Goal: Transaction & Acquisition: Purchase product/service

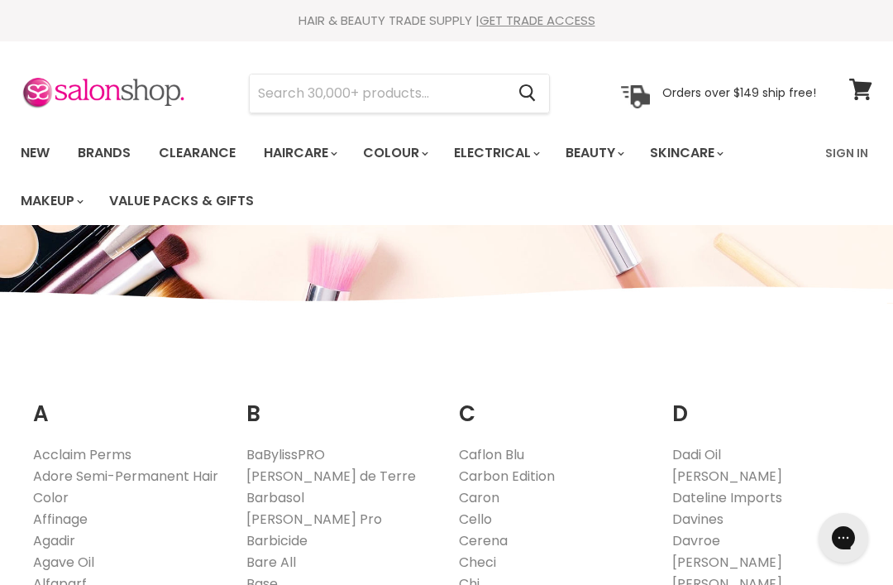
click at [274, 91] on input "Search" at bounding box center [377, 93] width 255 height 38
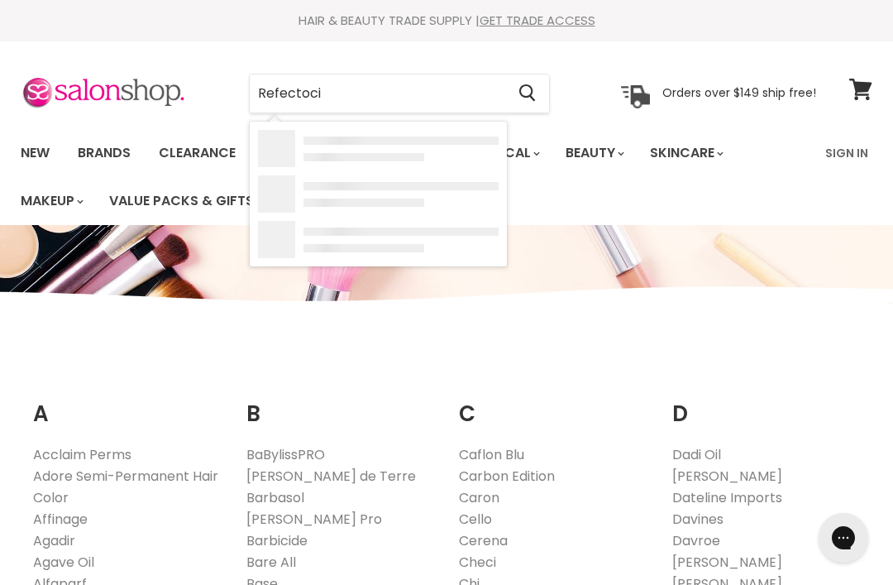
type input "Refectocil"
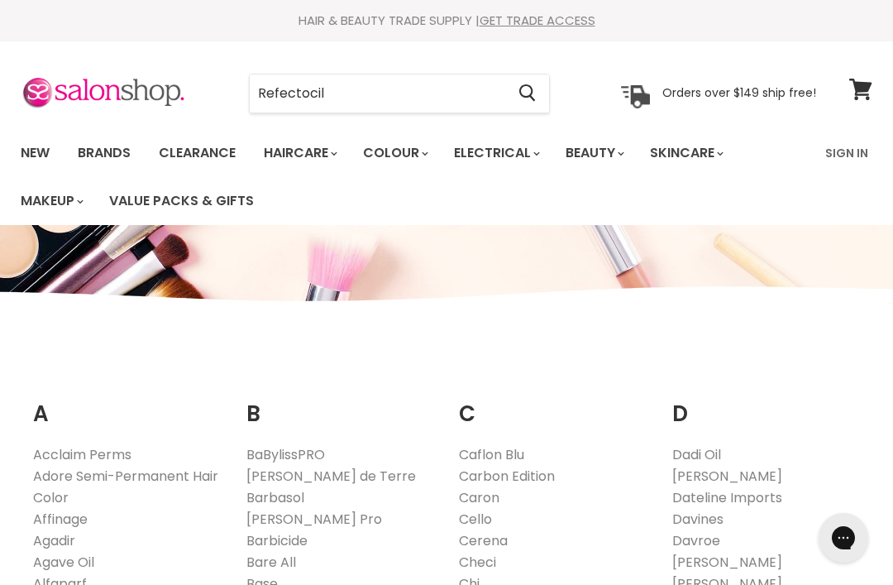
click at [266, 97] on input "Refectocil" at bounding box center [377, 93] width 255 height 38
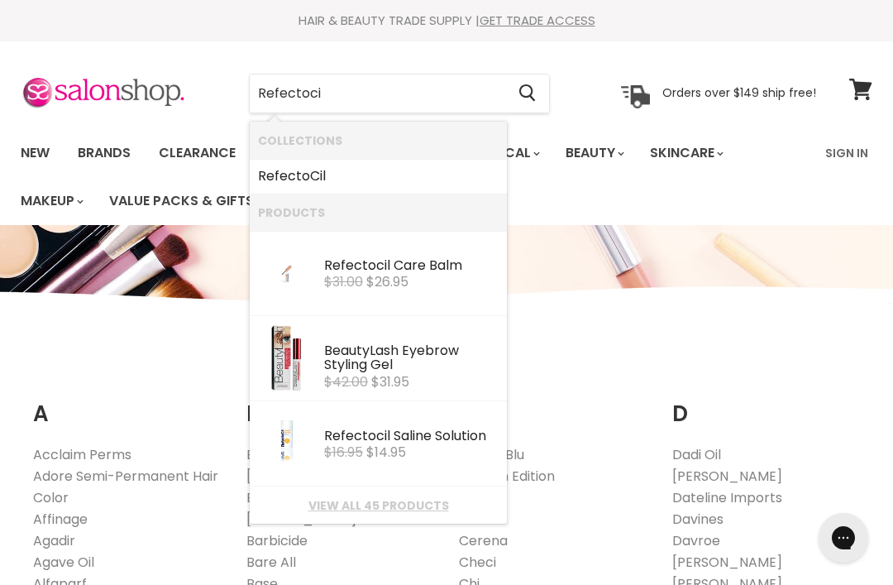
type input "Refectocil"
click at [278, 179] on b "RefectoCil" at bounding box center [292, 175] width 68 height 19
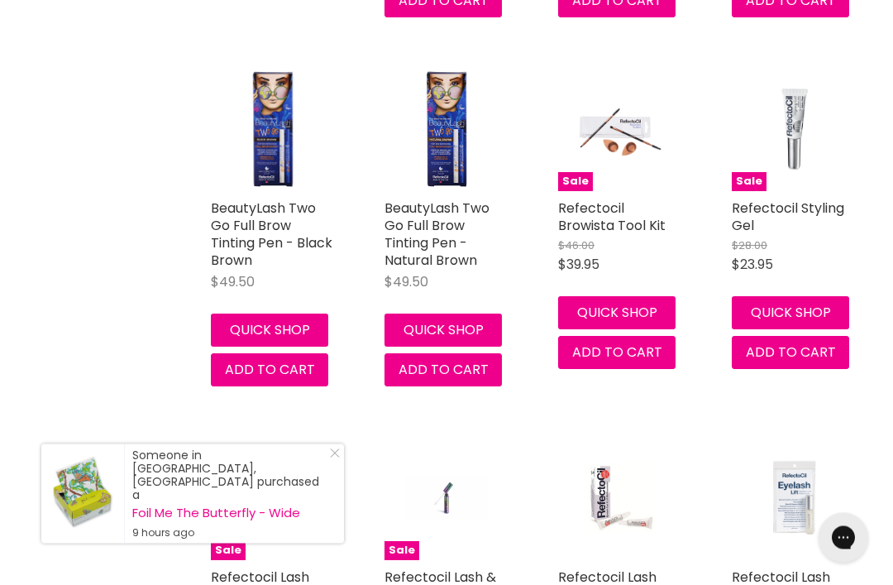
scroll to position [1463, 0]
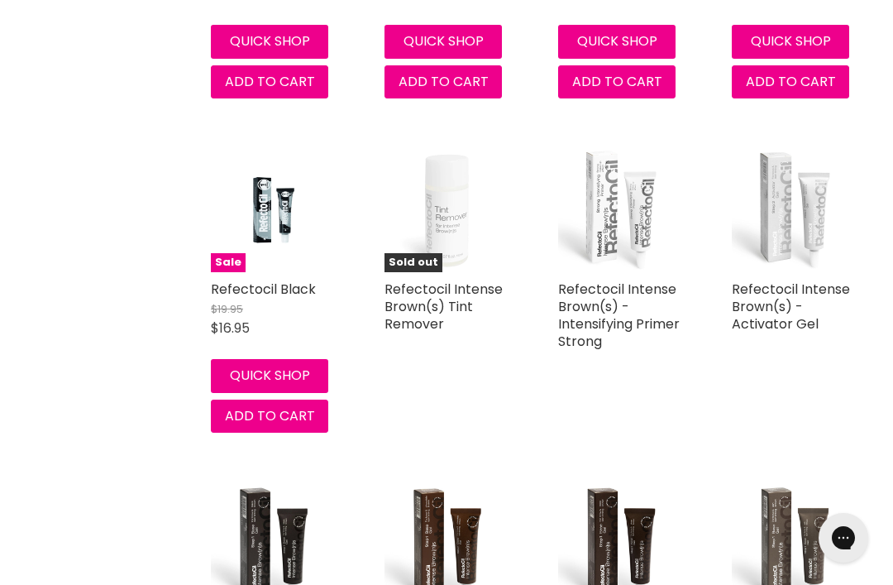
scroll to position [3523, 0]
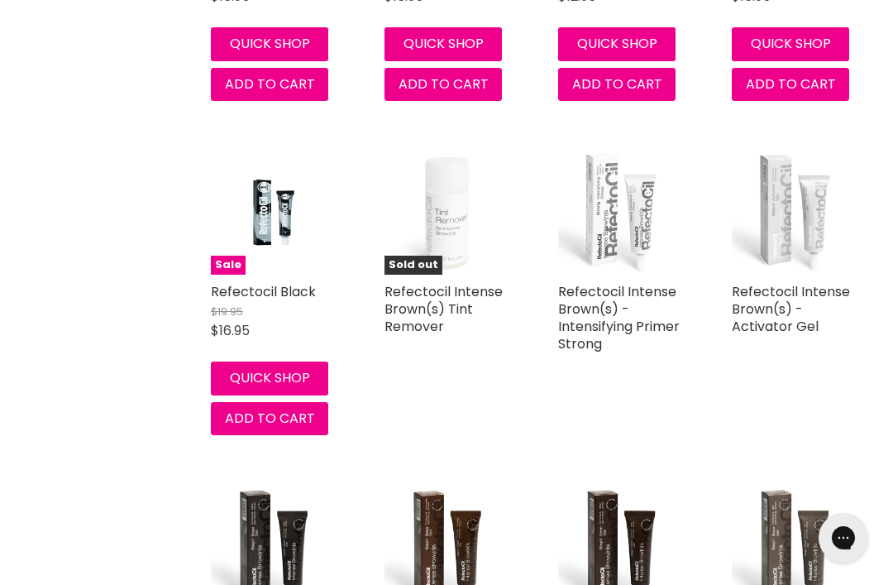
click at [237, 408] on span "Add to cart" at bounding box center [270, 417] width 90 height 19
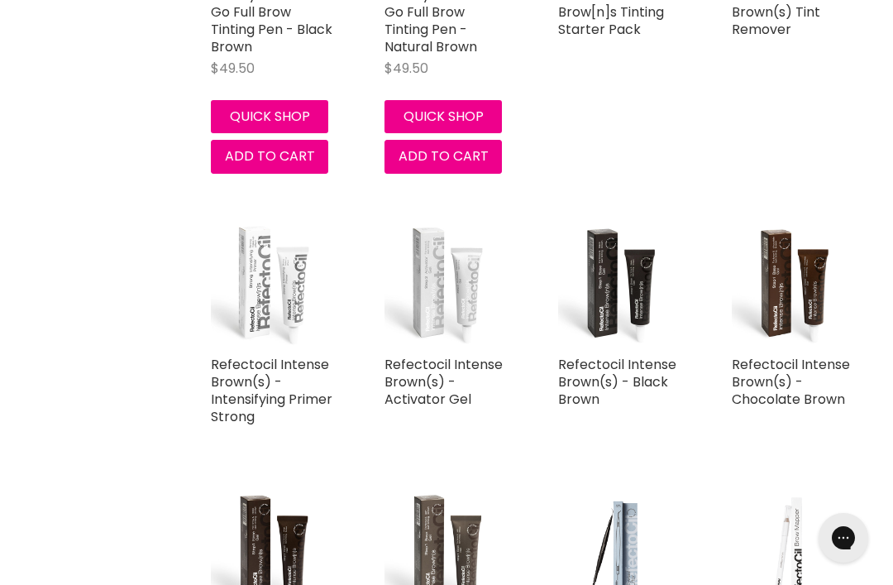
scroll to position [792, 0]
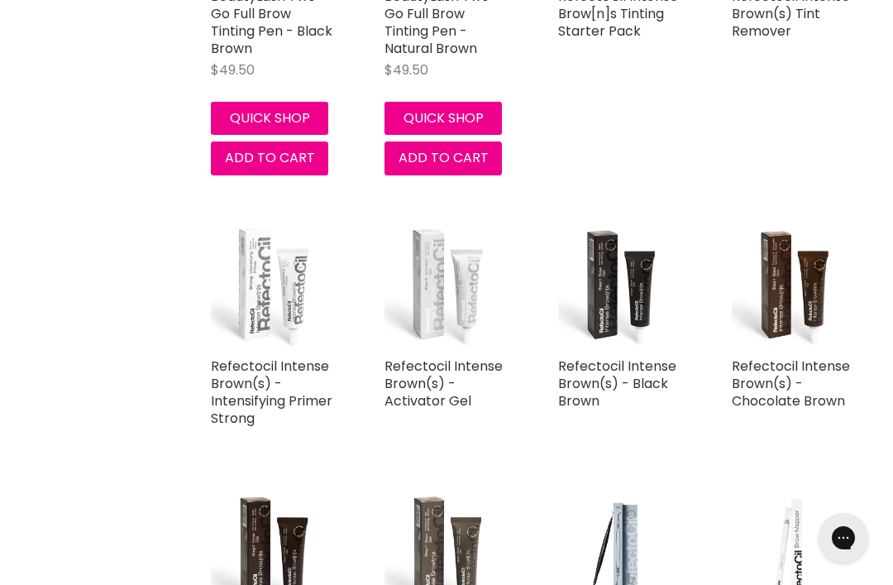
click at [645, 368] on link "Refectocil Intense Brown(s) - Black Brown" at bounding box center [617, 383] width 118 height 54
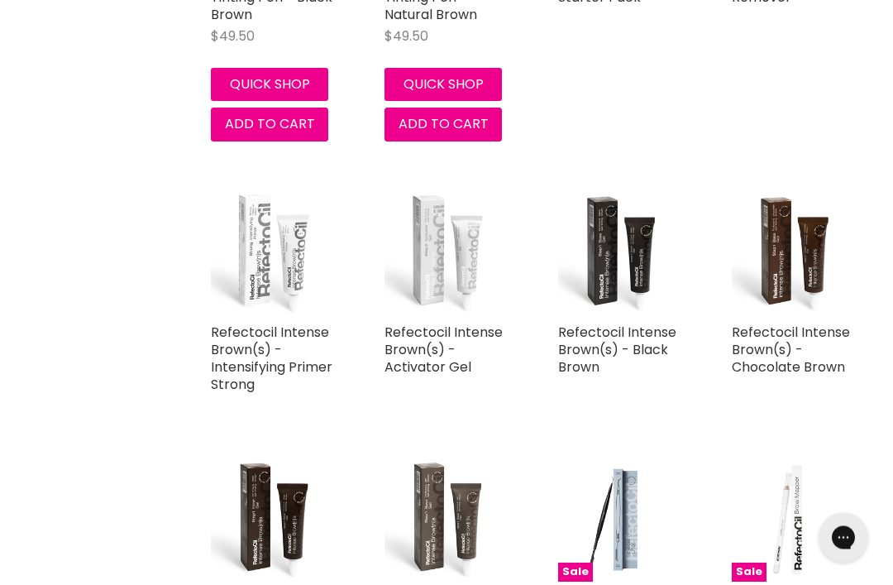
scroll to position [826, 0]
click at [624, 274] on img "Main content" at bounding box center [620, 253] width 124 height 124
